Goal: Information Seeking & Learning: Understand process/instructions

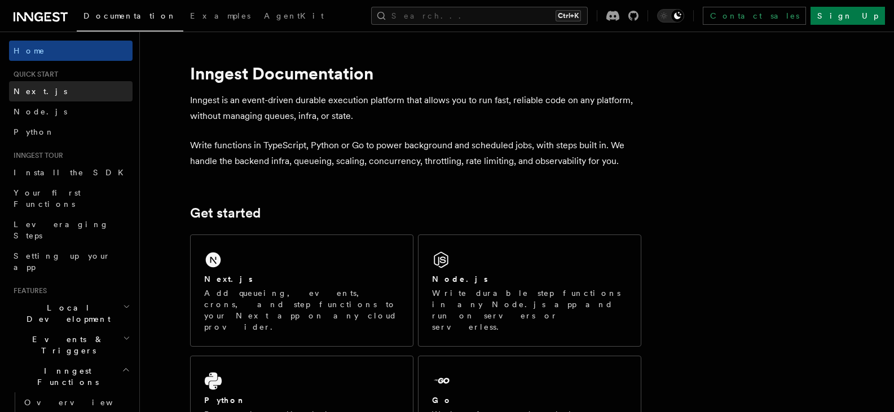
click at [43, 88] on link "Next.js" at bounding box center [71, 91] width 124 height 20
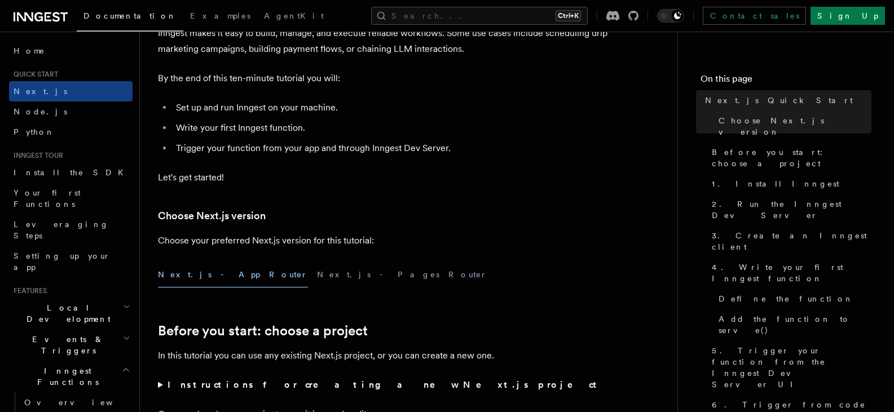
drag, startPoint x: 336, startPoint y: 230, endPoint x: 345, endPoint y: 294, distance: 65.0
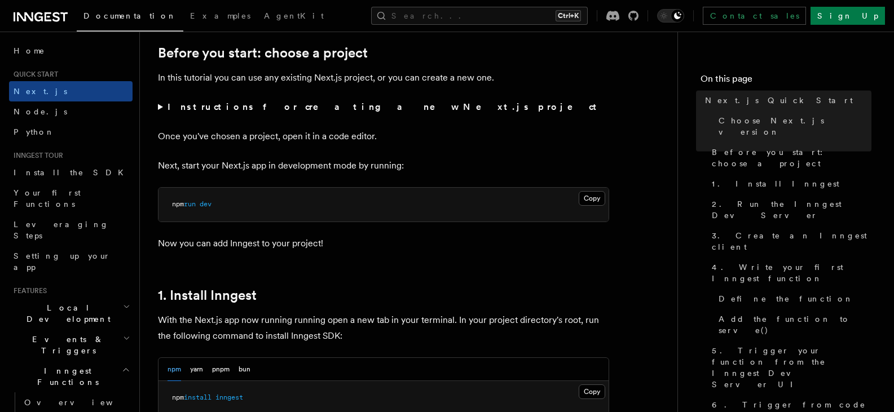
drag, startPoint x: 366, startPoint y: 252, endPoint x: 370, endPoint y: 292, distance: 40.3
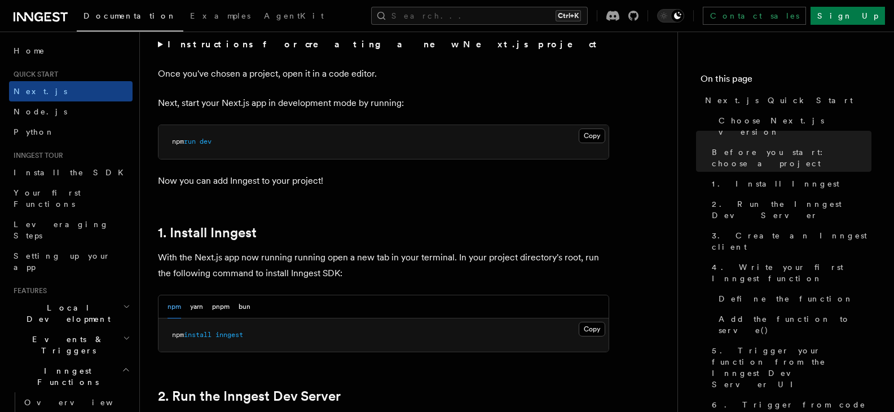
drag, startPoint x: 337, startPoint y: 270, endPoint x: 340, endPoint y: 308, distance: 38.0
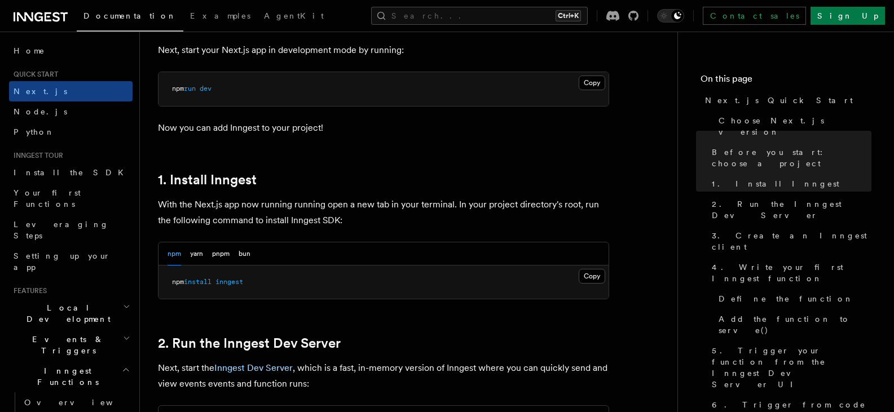
drag, startPoint x: 374, startPoint y: 235, endPoint x: 379, endPoint y: 251, distance: 17.1
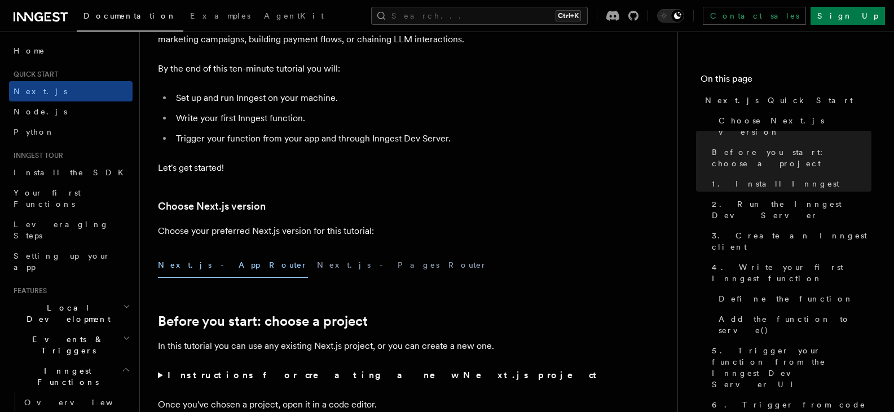
drag, startPoint x: 262, startPoint y: 208, endPoint x: 276, endPoint y: 128, distance: 81.9
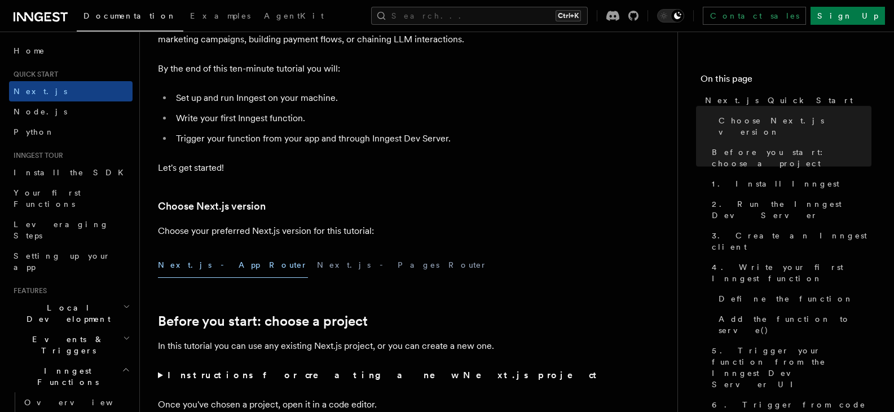
scroll to position [51, 0]
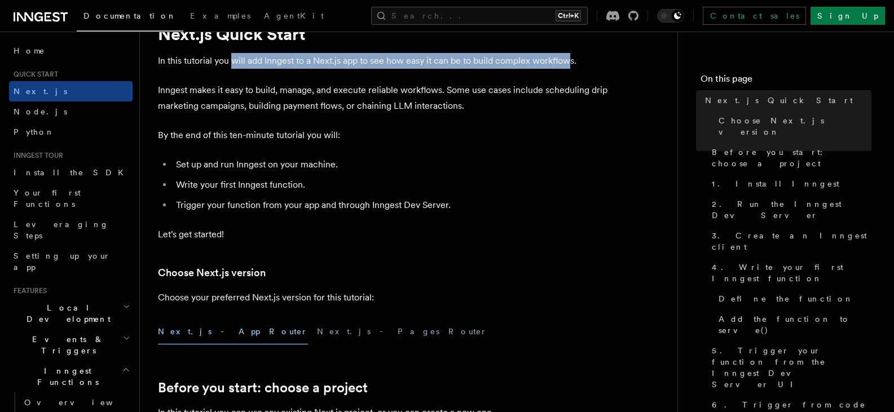
drag, startPoint x: 234, startPoint y: 46, endPoint x: 572, endPoint y: 59, distance: 338.3
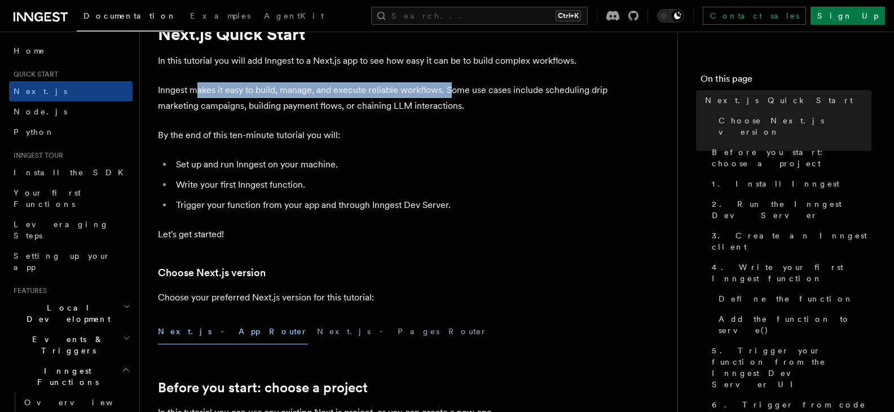
drag, startPoint x: 196, startPoint y: 87, endPoint x: 453, endPoint y: 89, distance: 256.8
click at [453, 89] on p "Inngest makes it easy to build, manage, and execute reliable workflows. Some us…" at bounding box center [383, 98] width 451 height 32
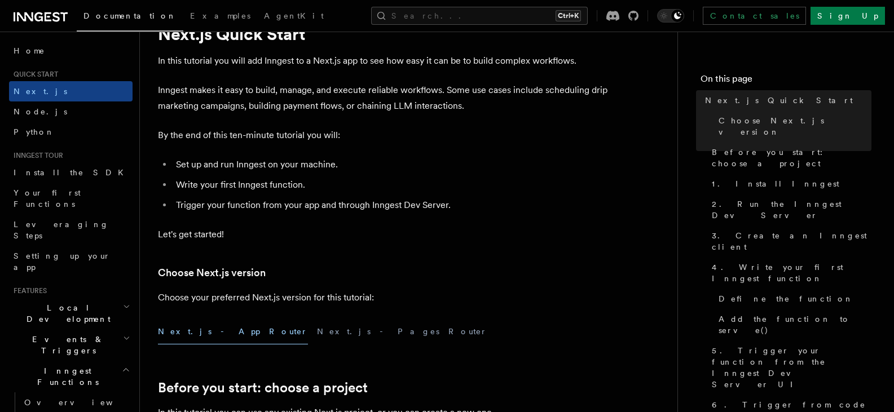
click at [489, 89] on p "Inngest makes it easy to build, manage, and execute reliable workflows. Some us…" at bounding box center [383, 98] width 451 height 32
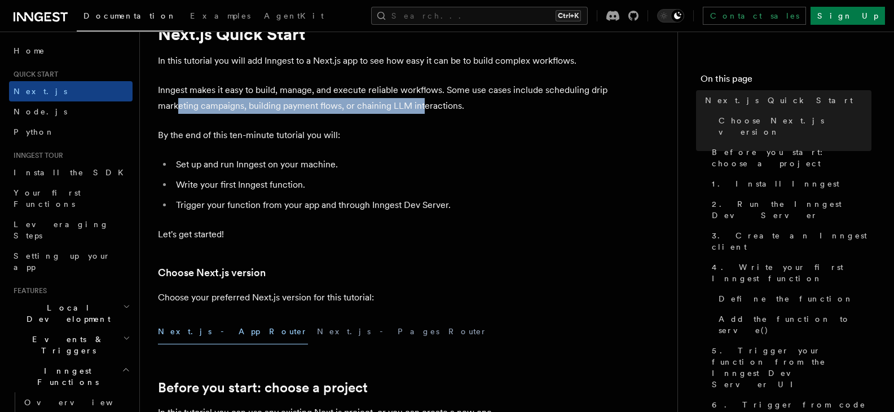
drag, startPoint x: 248, startPoint y: 108, endPoint x: 425, endPoint y: 109, distance: 177.2
click at [425, 109] on p "Inngest makes it easy to build, manage, and execute reliable workflows. Some us…" at bounding box center [383, 98] width 451 height 32
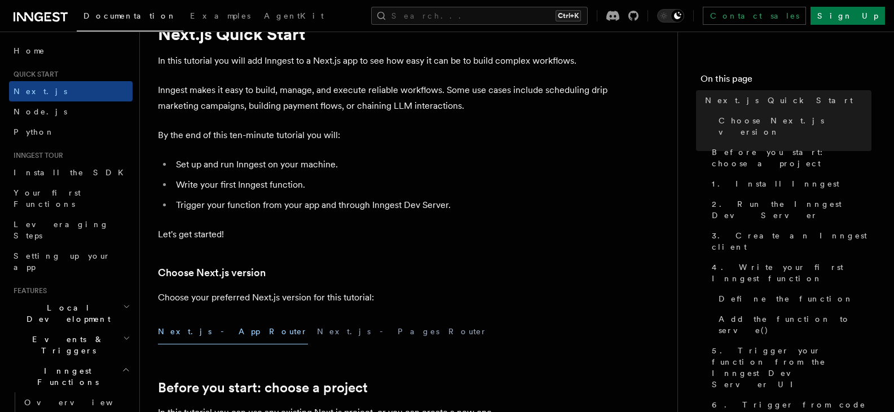
click at [460, 107] on p "Inngest makes it easy to build, manage, and execute reliable workflows. Some us…" at bounding box center [383, 98] width 451 height 32
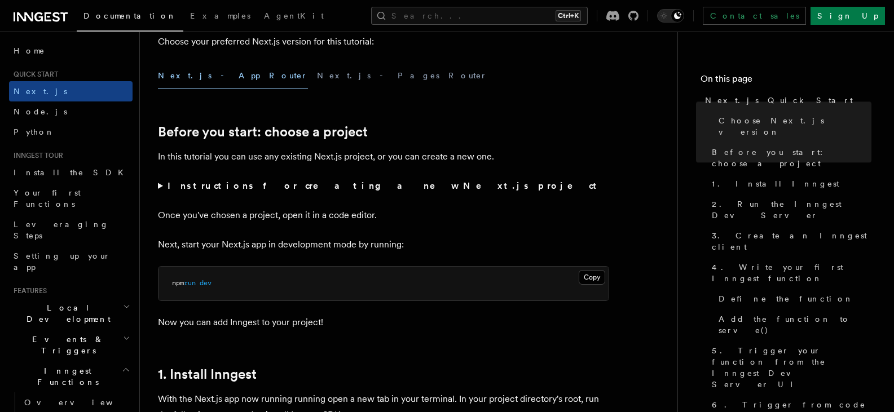
scroll to position [340, 0]
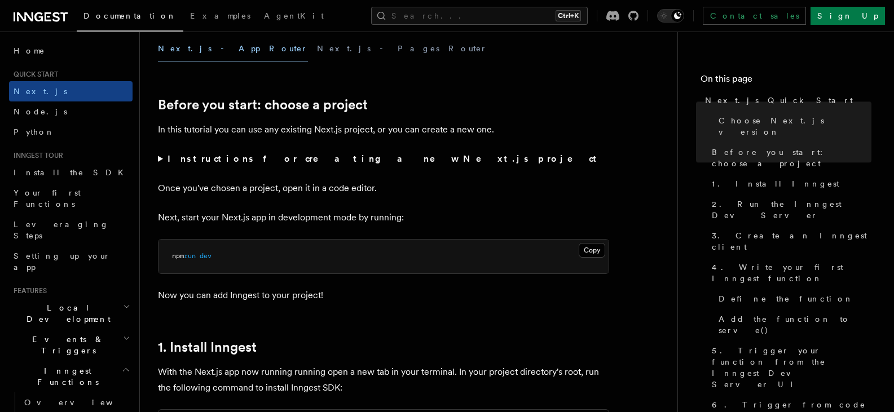
drag, startPoint x: 364, startPoint y: 154, endPoint x: 371, endPoint y: 191, distance: 38.0
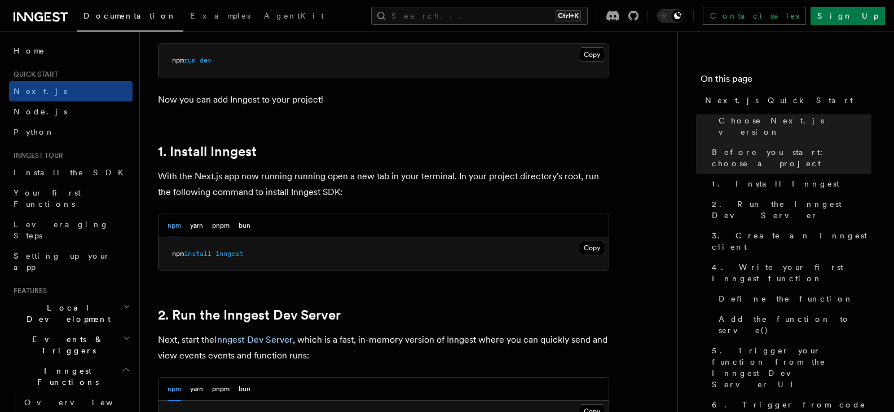
drag, startPoint x: 279, startPoint y: 147, endPoint x: 286, endPoint y: 219, distance: 72.0
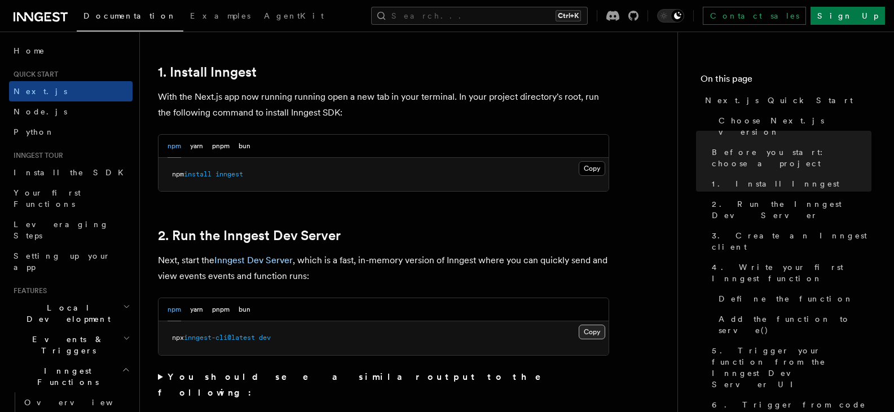
click at [594, 335] on button "Copy Copied" at bounding box center [592, 332] width 27 height 15
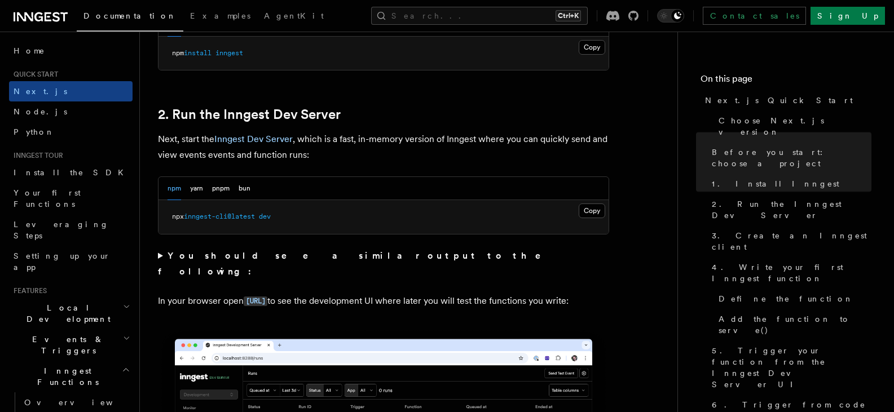
scroll to position [960, 0]
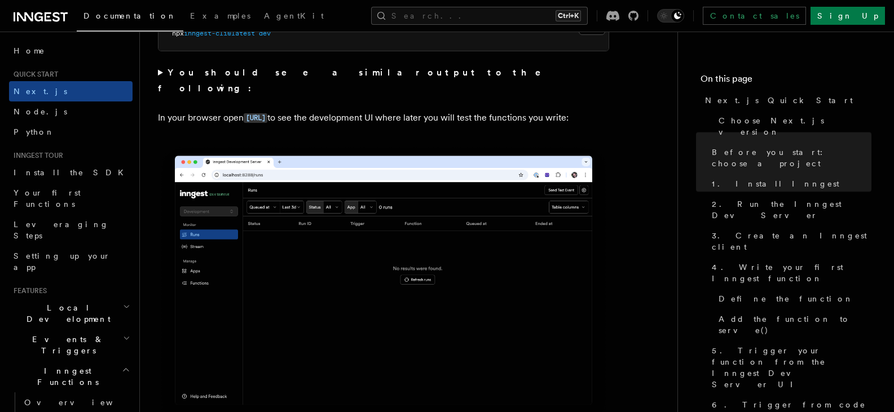
drag, startPoint x: 402, startPoint y: 142, endPoint x: 393, endPoint y: 180, distance: 38.9
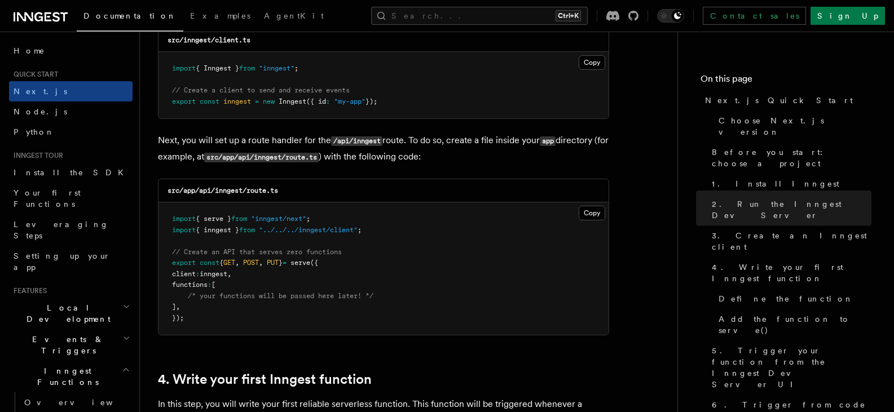
scroll to position [1526, 0]
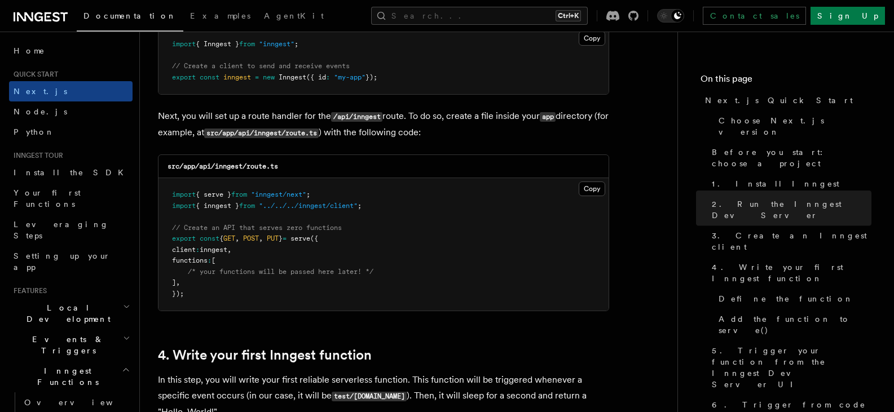
drag, startPoint x: 348, startPoint y: 76, endPoint x: 356, endPoint y: 117, distance: 42.5
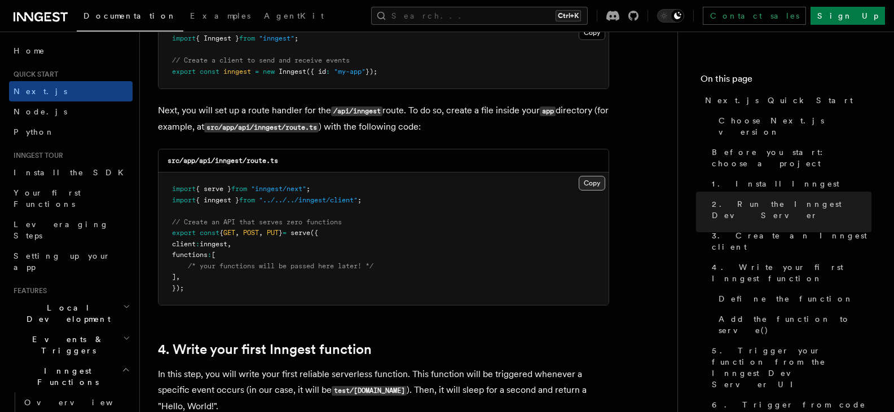
click at [596, 177] on button "Copy Copied" at bounding box center [592, 183] width 27 height 15
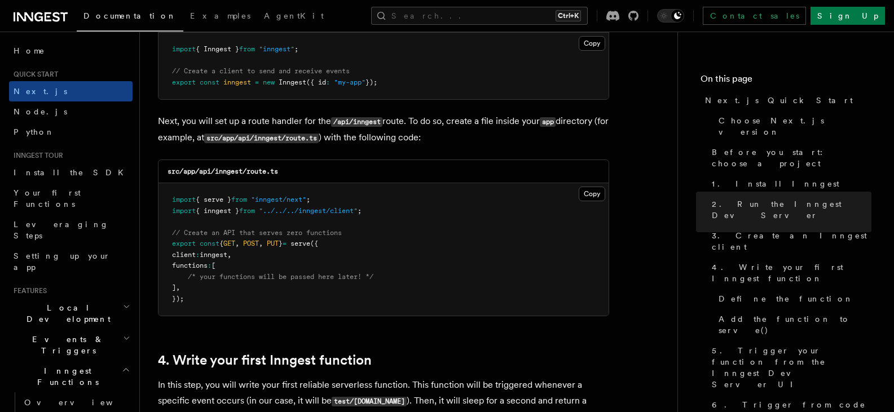
scroll to position [1504, 0]
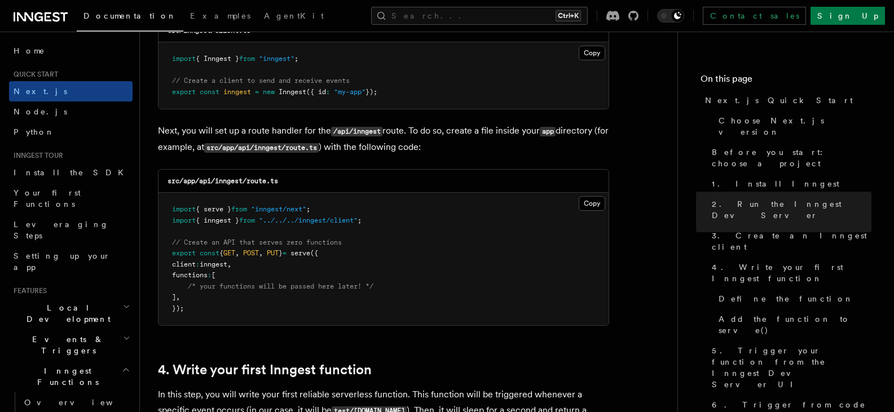
drag, startPoint x: 337, startPoint y: 116, endPoint x: 576, endPoint y: 77, distance: 242.5
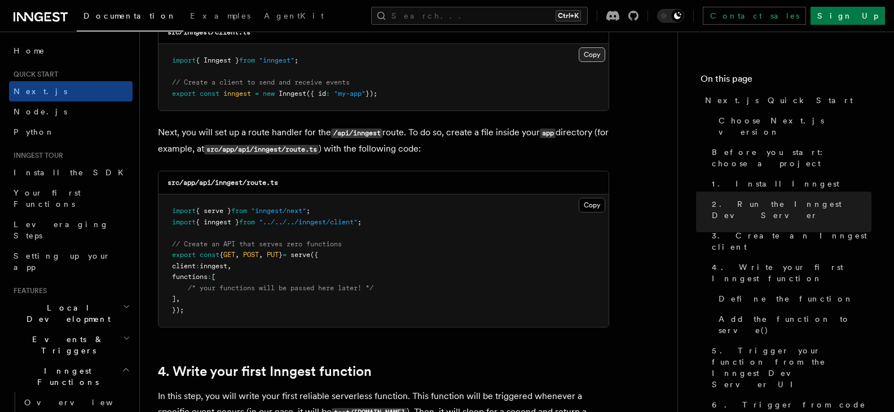
click at [600, 60] on button "Copy Copied" at bounding box center [592, 54] width 27 height 15
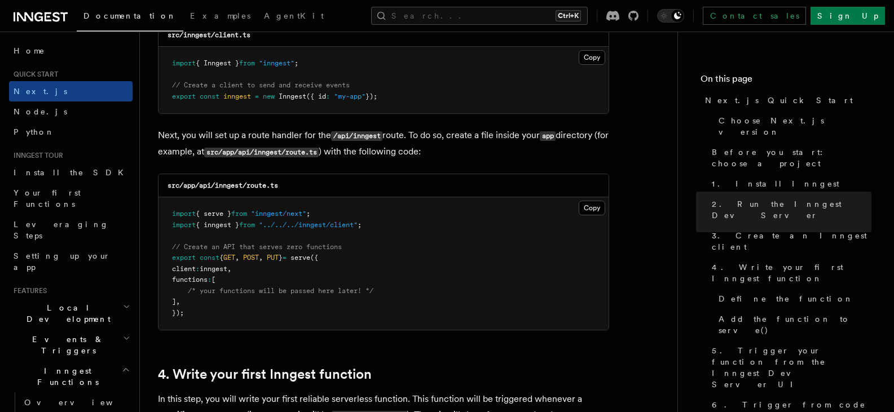
scroll to position [1493, 0]
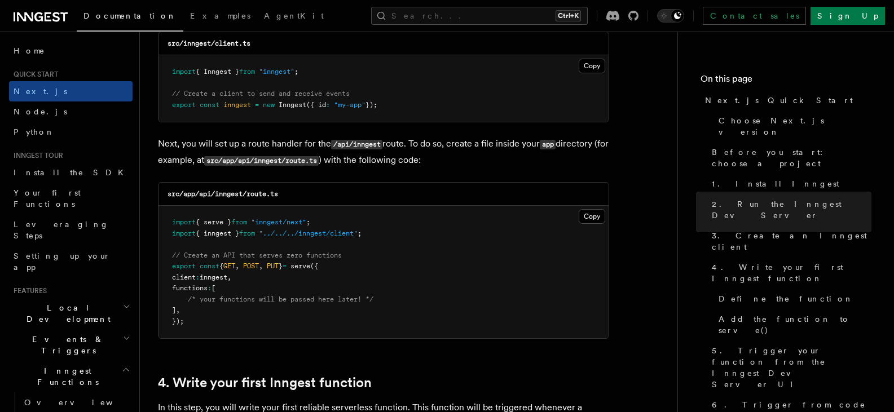
drag, startPoint x: 473, startPoint y: 140, endPoint x: 473, endPoint y: 121, distance: 19.2
click at [593, 64] on button "Copy Copied" at bounding box center [592, 66] width 27 height 15
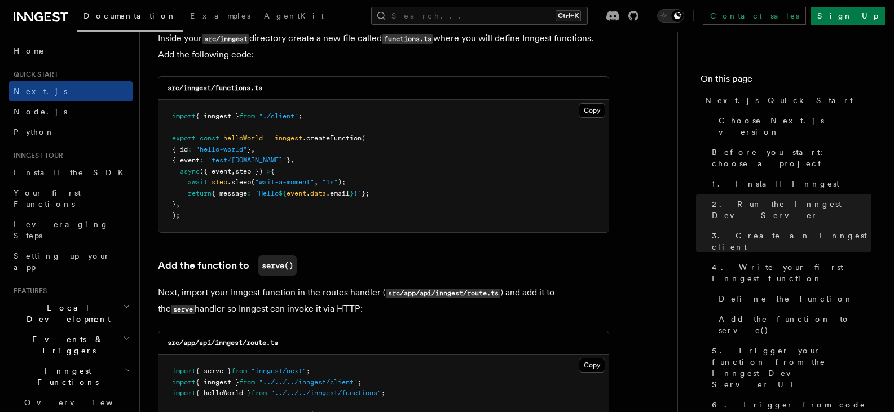
drag, startPoint x: 280, startPoint y: 154, endPoint x: 283, endPoint y: 217, distance: 62.7
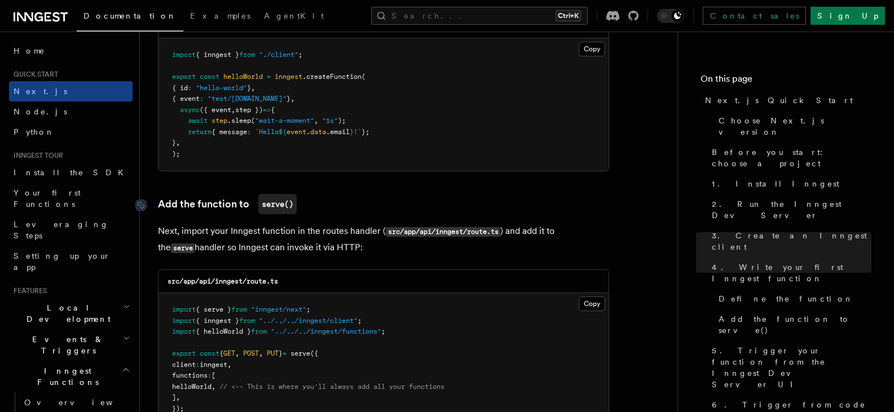
drag, startPoint x: 247, startPoint y: 200, endPoint x: 238, endPoint y: 159, distance: 42.7
drag, startPoint x: 229, startPoint y: 84, endPoint x: 298, endPoint y: 85, distance: 69.4
click at [293, 86] on pre "import { inngest } from "./client" ; export const helloWorld = inngest .createF…" at bounding box center [384, 104] width 450 height 133
click at [299, 85] on pre "import { inngest } from "./client" ; export const helloWorld = inngest .createF…" at bounding box center [384, 104] width 450 height 133
click at [238, 130] on span "{ message" at bounding box center [230, 132] width 36 height 8
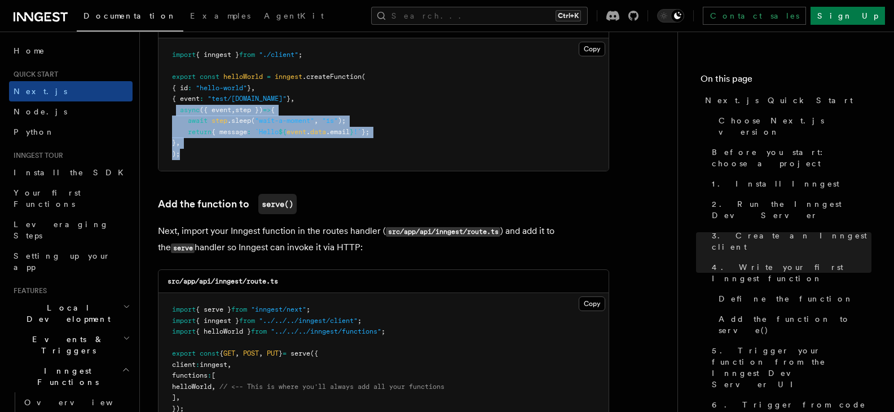
drag, startPoint x: 175, startPoint y: 112, endPoint x: 184, endPoint y: 149, distance: 37.6
click at [184, 149] on pre "import { inngest } from "./client" ; export const helloWorld = inngest .createF…" at bounding box center [384, 104] width 450 height 133
click at [185, 152] on pre "import { inngest } from "./client" ; export const helloWorld = inngest .createF…" at bounding box center [384, 104] width 450 height 133
drag, startPoint x: 165, startPoint y: 111, endPoint x: 181, endPoint y: 150, distance: 42.0
click at [181, 150] on pre "import { inngest } from "./client" ; export const helloWorld = inngest .createF…" at bounding box center [384, 104] width 450 height 133
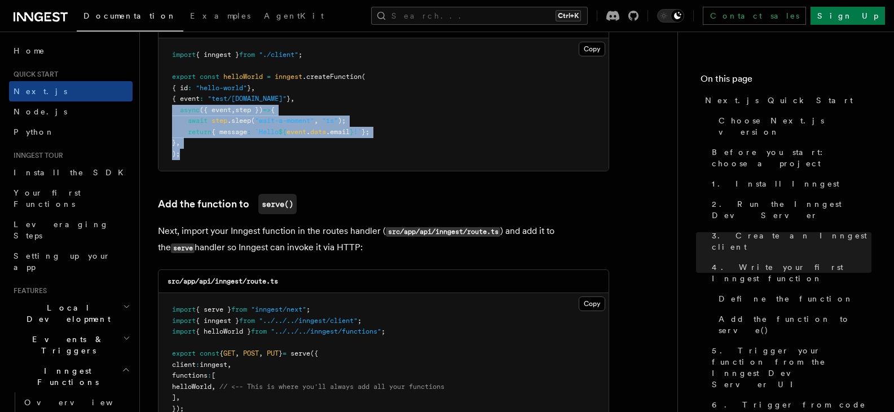
click at [185, 152] on pre "import { inngest } from "./client" ; export const helloWorld = inngest .createF…" at bounding box center [384, 104] width 450 height 133
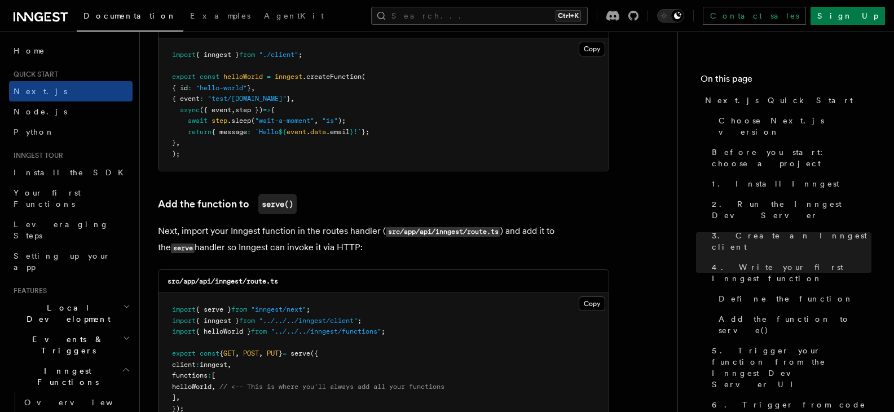
scroll to position [2053, 0]
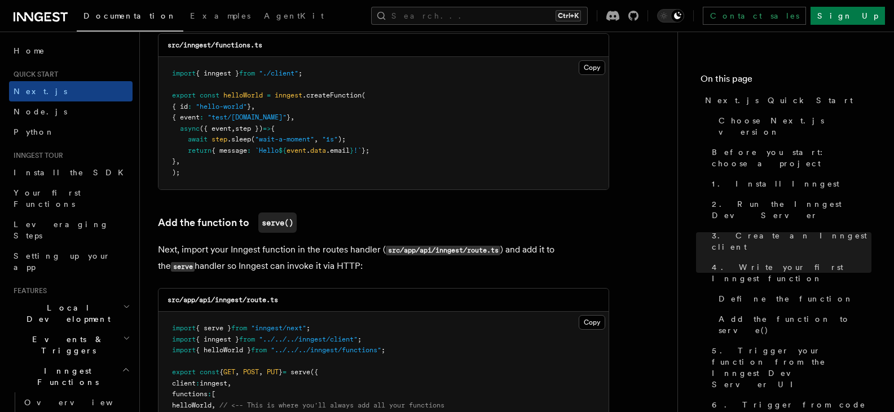
drag, startPoint x: 423, startPoint y: 163, endPoint x: 510, endPoint y: 104, distance: 104.1
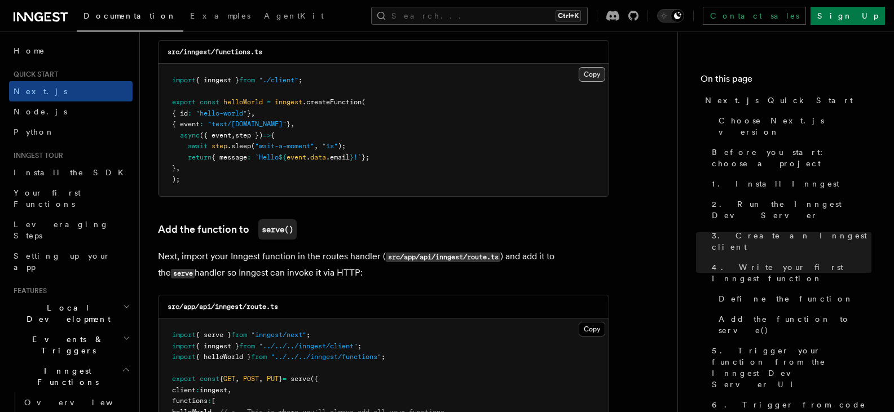
click at [586, 73] on button "Copy Copied" at bounding box center [592, 74] width 27 height 15
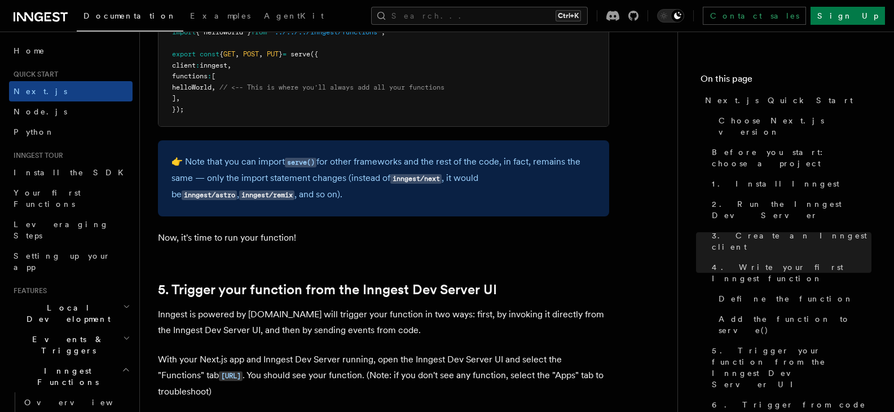
drag, startPoint x: 493, startPoint y: 234, endPoint x: 501, endPoint y: 317, distance: 82.8
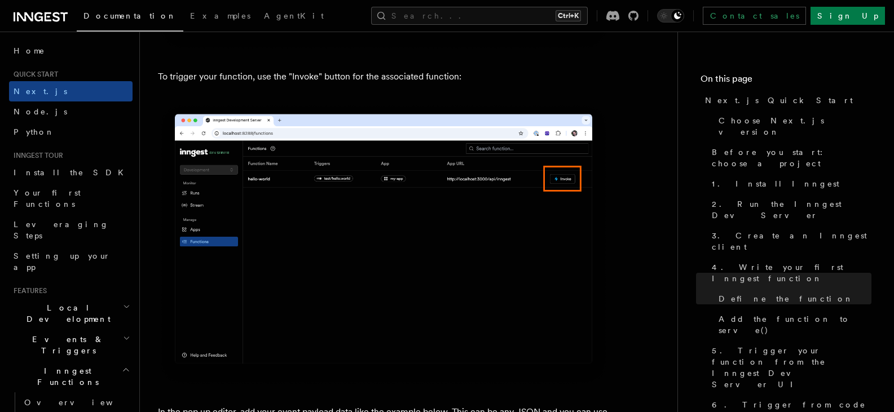
drag, startPoint x: 607, startPoint y: 215, endPoint x: 611, endPoint y: 248, distance: 33.0
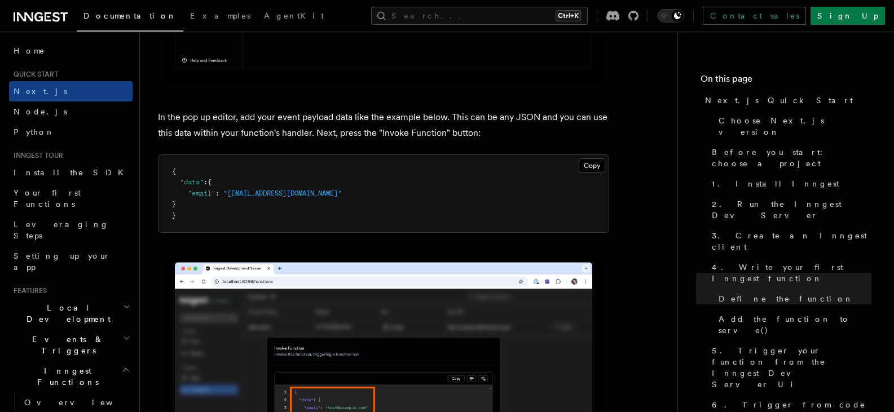
drag, startPoint x: 611, startPoint y: 203, endPoint x: 622, endPoint y: 297, distance: 95.4
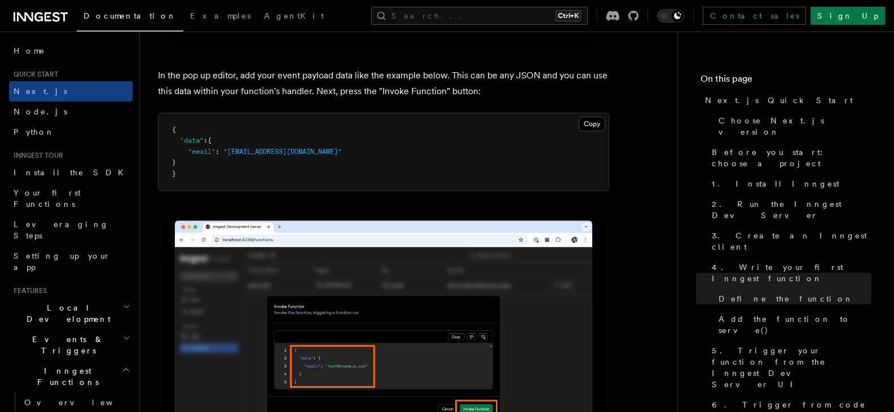
drag, startPoint x: 612, startPoint y: 234, endPoint x: 459, endPoint y: 225, distance: 153.2
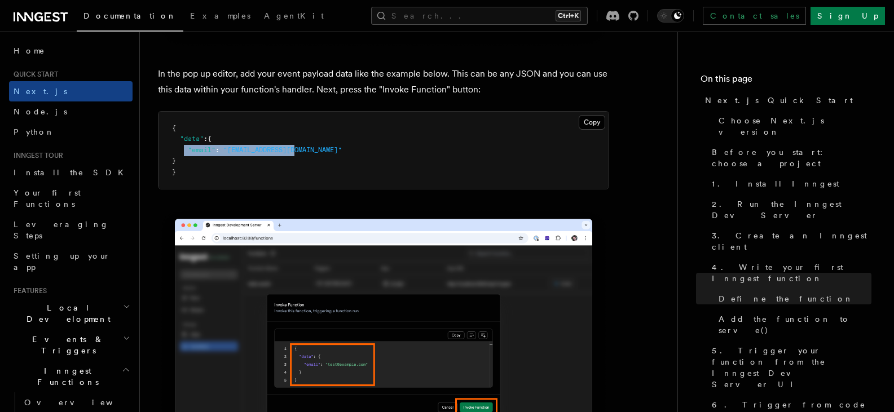
drag, startPoint x: 185, startPoint y: 148, endPoint x: 301, endPoint y: 147, distance: 116.2
click at [301, 147] on pre "{ "data" : { "email" : "[EMAIL_ADDRESS][DOMAIN_NAME]" } }" at bounding box center [384, 151] width 450 height 78
copy span ""email" : "[EMAIL_ADDRESS][DOMAIN_NAME]""
